Goal: Navigation & Orientation: Find specific page/section

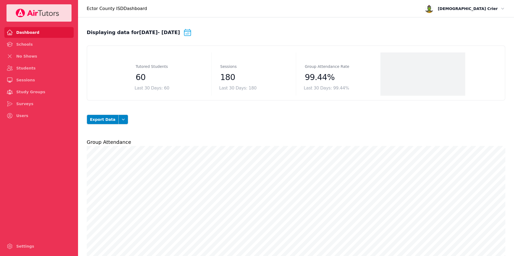
click at [25, 47] on link "Schools" at bounding box center [38, 44] width 69 height 11
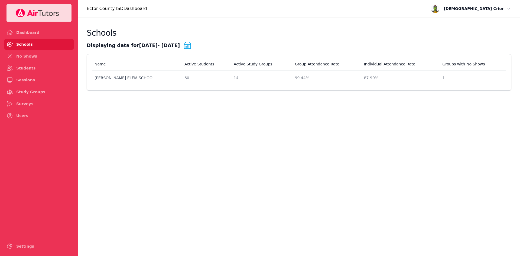
click at [23, 54] on link "No Shows" at bounding box center [38, 56] width 69 height 11
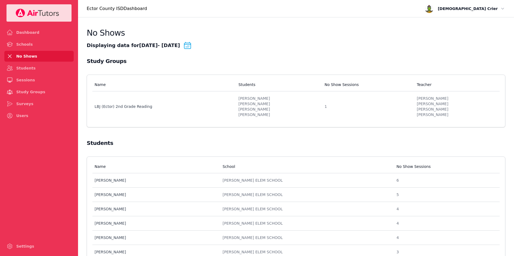
click at [22, 70] on link "Students" at bounding box center [38, 68] width 69 height 11
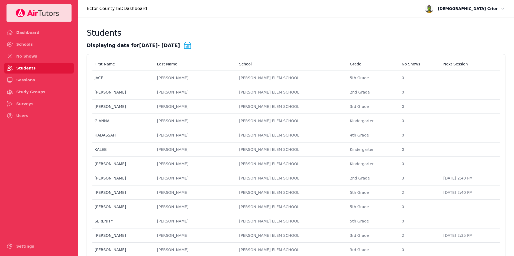
click at [21, 80] on link "Sessions" at bounding box center [38, 80] width 69 height 11
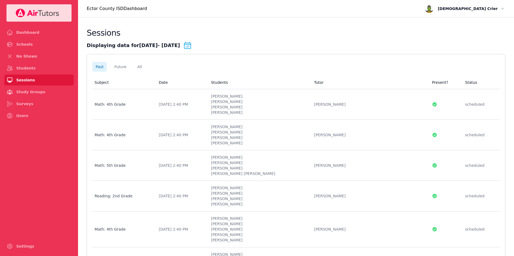
click at [117, 101] on td "Subject Math: 4th Grade" at bounding box center [123, 104] width 63 height 31
click at [127, 128] on td "Subject Math: 4th Grade" at bounding box center [123, 135] width 63 height 31
click at [145, 160] on td "Subject Math: 5th Grade" at bounding box center [123, 166] width 63 height 31
click at [152, 187] on td "Subject Reading: 2nd Grade" at bounding box center [123, 196] width 63 height 31
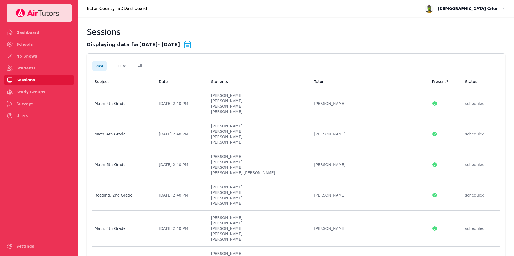
click at [204, 228] on div "[DATE] 2:40 PM" at bounding box center [182, 228] width 46 height 5
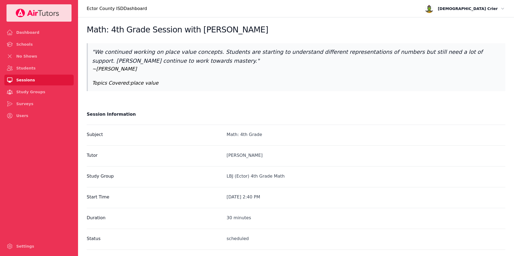
scroll to position [1, 0]
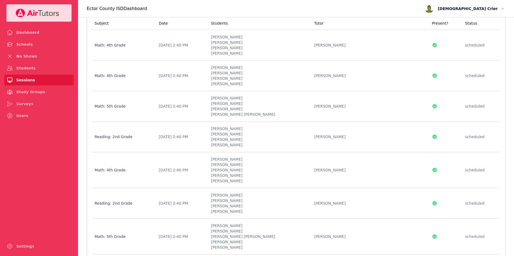
scroll to position [60, 0]
click at [136, 234] on div "Math: 5th Grade" at bounding box center [123, 236] width 58 height 5
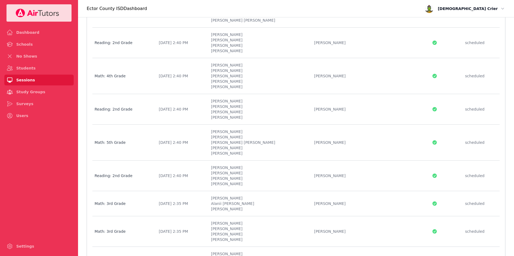
scroll to position [154, 0]
click at [123, 203] on div "Math: 3rd Grade" at bounding box center [123, 203] width 58 height 5
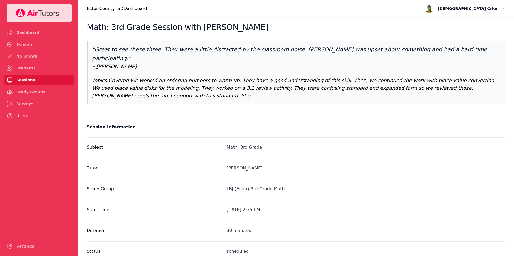
scroll to position [6, 0]
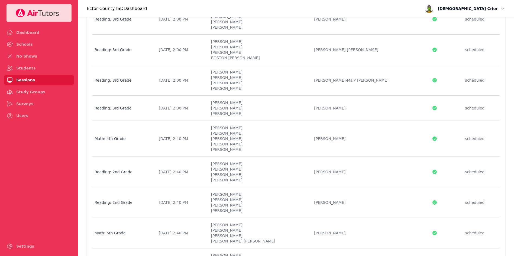
scroll to position [405, 0]
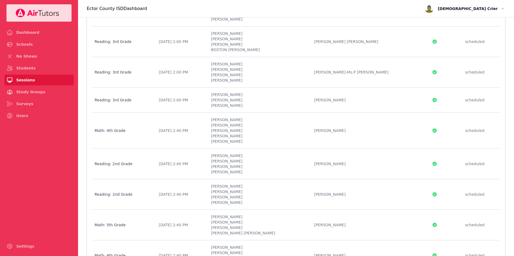
click at [136, 162] on div "Reading: 2nd Grade" at bounding box center [123, 163] width 58 height 5
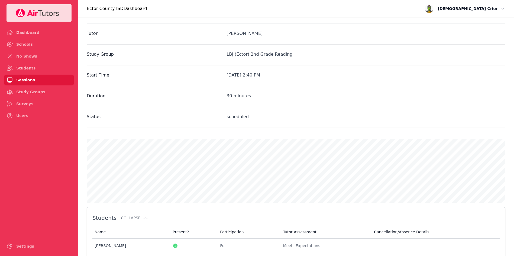
scroll to position [121, 0]
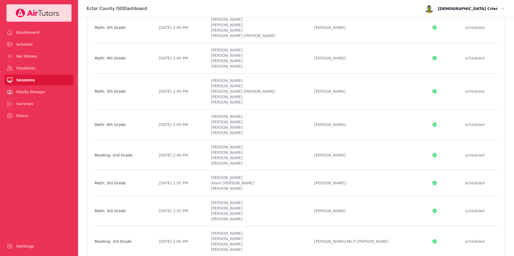
scroll to position [603, 0]
click at [138, 243] on div "Reading: 3rd Grade" at bounding box center [123, 240] width 58 height 5
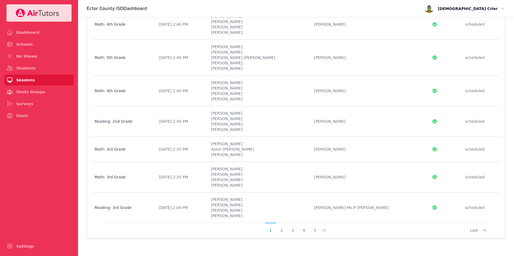
click at [175, 197] on td "Date [DATE] 2:00 PM" at bounding box center [181, 208] width 52 height 30
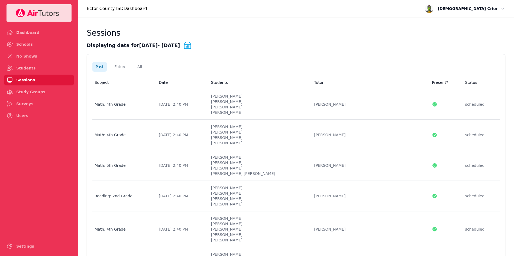
scroll to position [636, 0]
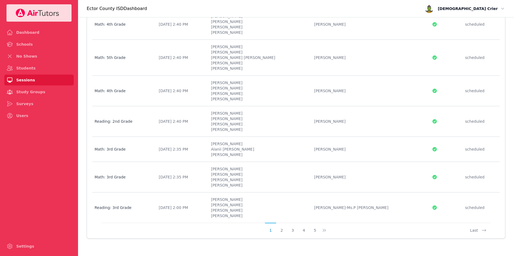
click at [279, 231] on button "2" at bounding box center [281, 228] width 11 height 10
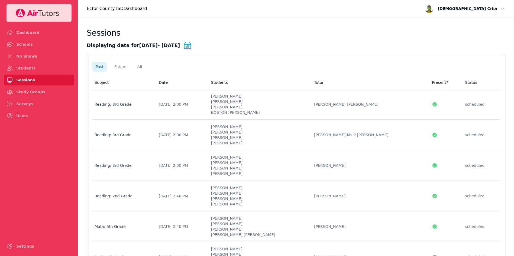
click at [182, 101] on td "Date [DATE] 2:00 PM" at bounding box center [181, 104] width 52 height 31
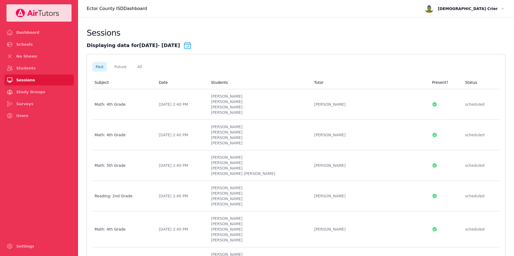
click at [155, 127] on td "Subject Math: 4th Grade" at bounding box center [123, 135] width 63 height 31
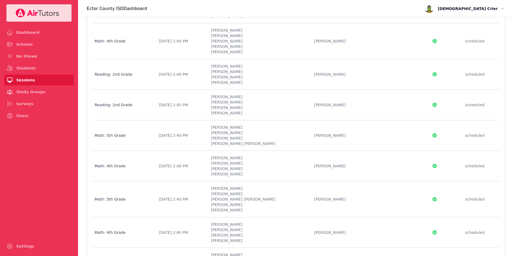
scroll to position [636, 0]
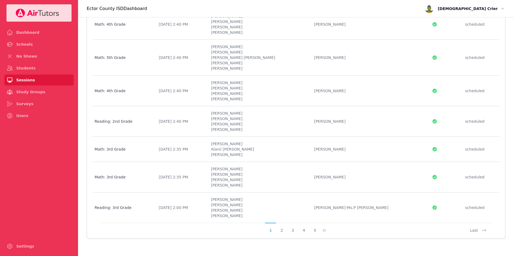
click at [279, 230] on button "2" at bounding box center [281, 228] width 11 height 10
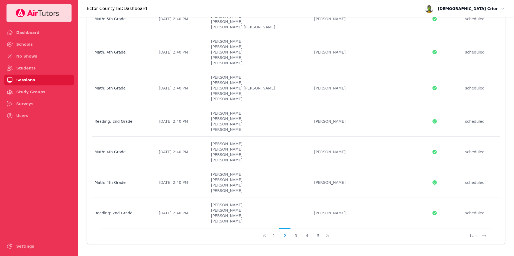
scroll to position [0, 0]
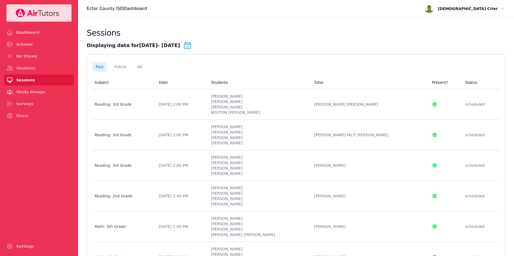
click at [181, 231] on td "Date [DATE] 2:40 PM" at bounding box center [181, 227] width 52 height 31
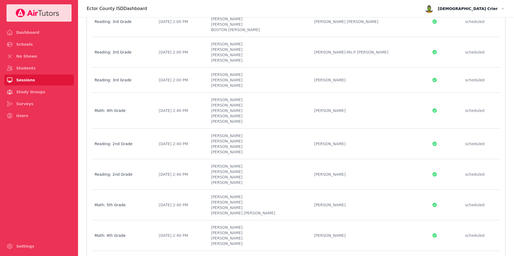
scroll to position [636, 0]
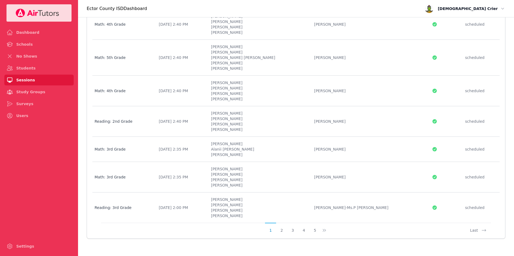
click at [293, 231] on button "3" at bounding box center [292, 228] width 11 height 10
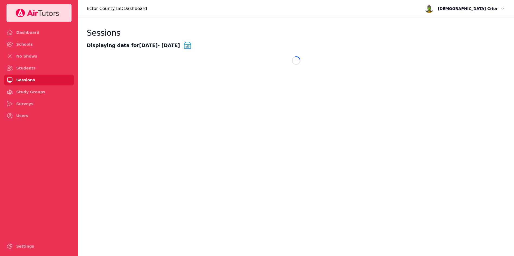
scroll to position [0, 0]
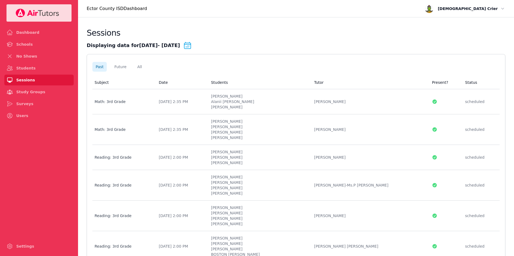
click at [208, 98] on td "Date [DATE] 2:35 PM" at bounding box center [181, 101] width 52 height 25
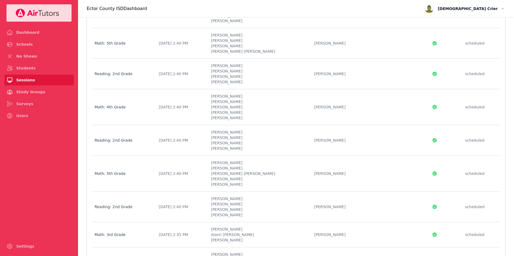
scroll to position [123, 0]
click at [208, 201] on td "Date [DATE] 2:40 PM" at bounding box center [181, 207] width 52 height 31
